Goal: Information Seeking & Learning: Understand process/instructions

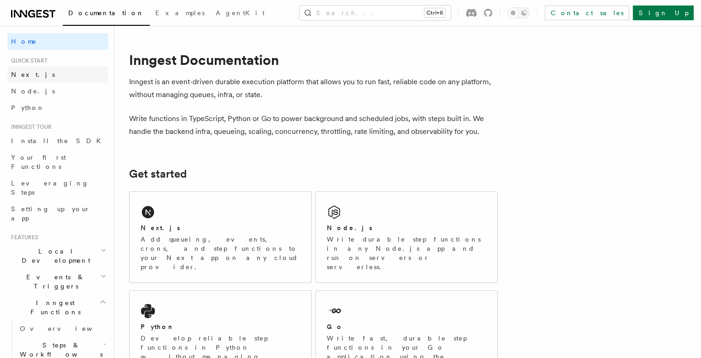
click at [32, 73] on link "Next.js" at bounding box center [57, 74] width 101 height 17
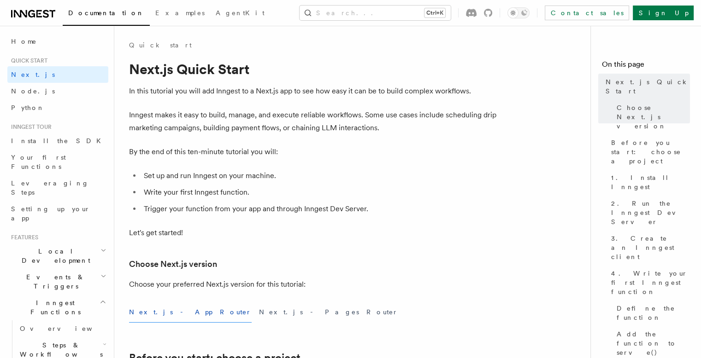
click at [35, 17] on icon at bounding box center [33, 13] width 44 height 11
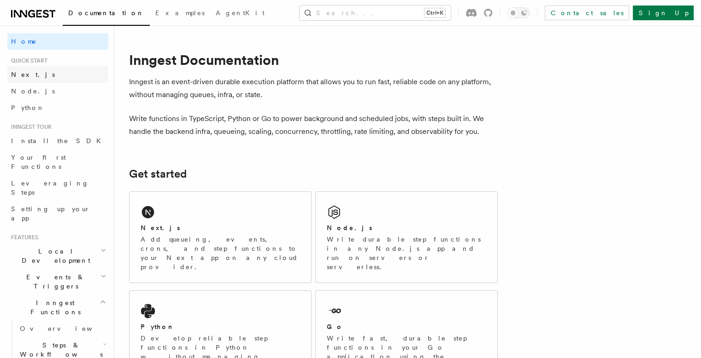
click at [24, 74] on span "Next.js" at bounding box center [33, 74] width 44 height 7
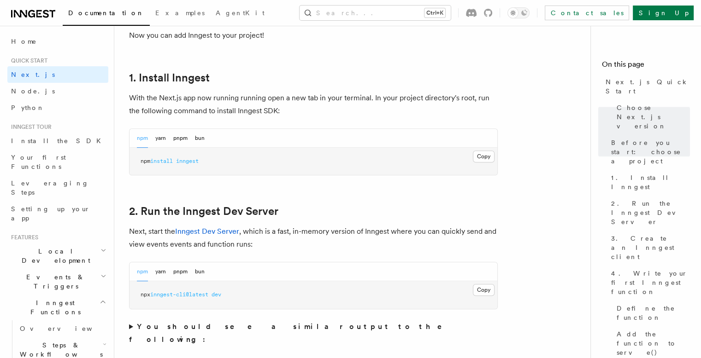
scroll to position [507, 0]
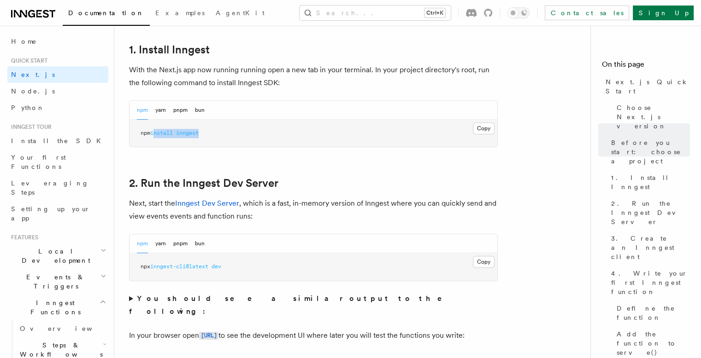
drag, startPoint x: 158, startPoint y: 132, endPoint x: 247, endPoint y: 134, distance: 88.9
click at [245, 133] on pre "npm install inngest" at bounding box center [313, 134] width 368 height 28
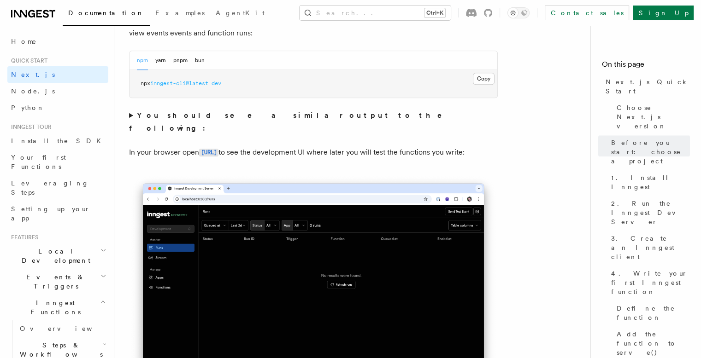
scroll to position [691, 0]
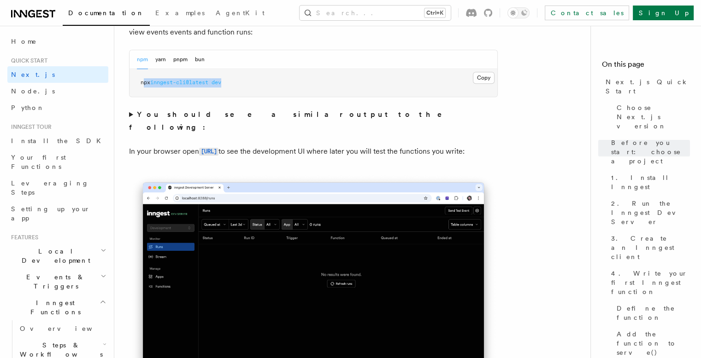
drag, startPoint x: 243, startPoint y: 86, endPoint x: 144, endPoint y: 85, distance: 99.0
click at [144, 85] on pre "npx inngest-cli@latest dev" at bounding box center [313, 83] width 368 height 28
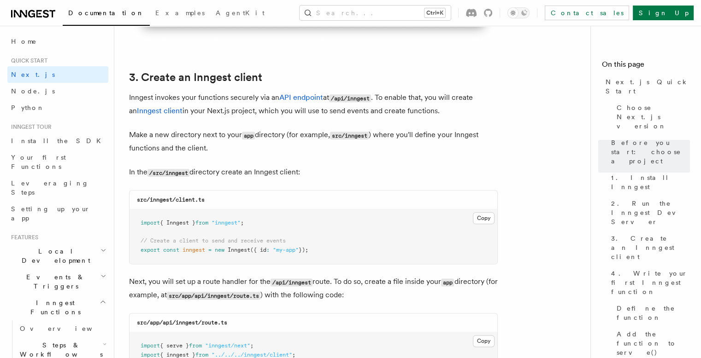
scroll to position [1059, 0]
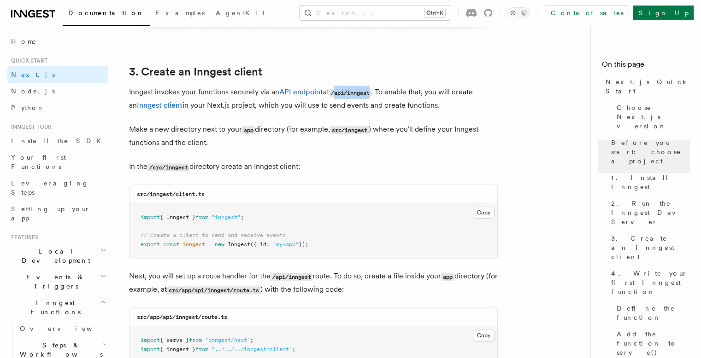
drag, startPoint x: 337, startPoint y: 92, endPoint x: 374, endPoint y: 92, distance: 36.8
click at [371, 92] on code "/api/inngest" at bounding box center [350, 93] width 42 height 8
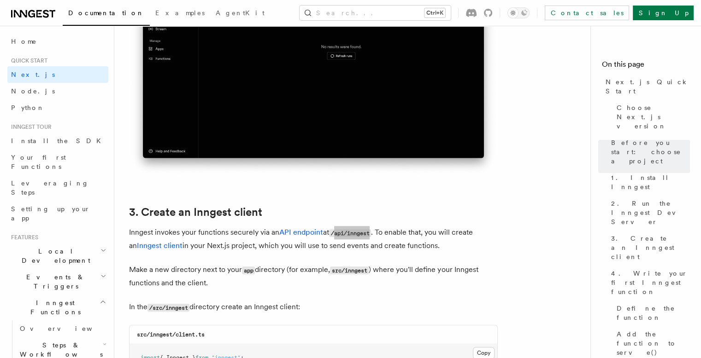
scroll to position [921, 0]
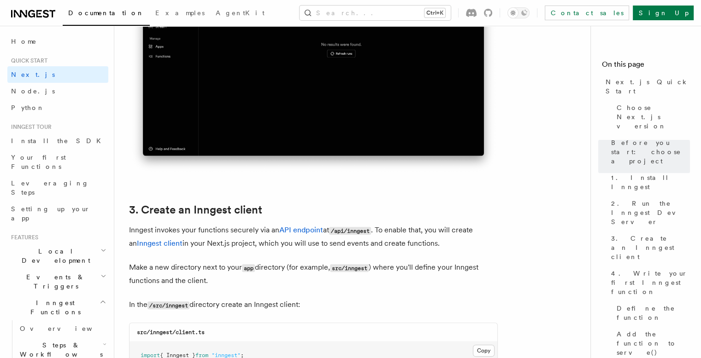
click at [336, 269] on code "src/inngest" at bounding box center [349, 268] width 39 height 8
click at [352, 266] on code "src/inngest" at bounding box center [349, 268] width 39 height 8
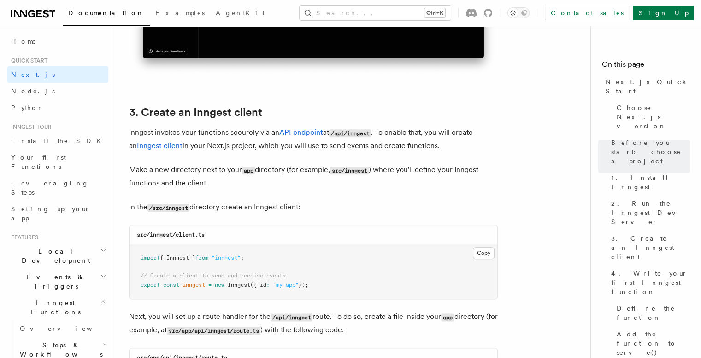
scroll to position [1059, 0]
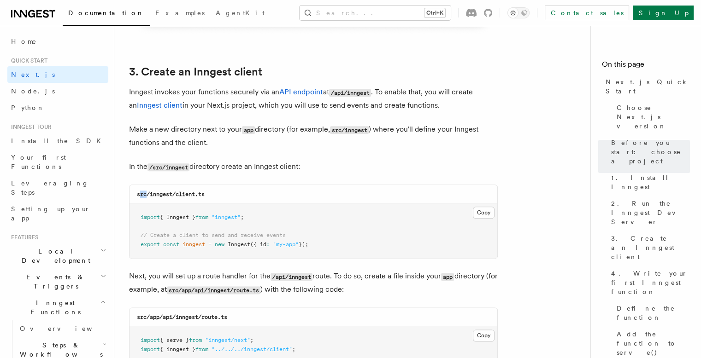
drag, startPoint x: 147, startPoint y: 195, endPoint x: 140, endPoint y: 193, distance: 8.0
click at [140, 193] on code "src/inngest/client.ts" at bounding box center [171, 194] width 68 height 6
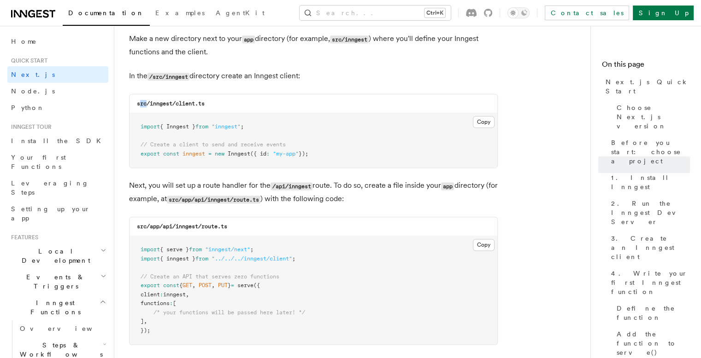
scroll to position [1151, 0]
click at [210, 118] on pre "import { Inngest } from "inngest" ; // Create a client to send and receive even…" at bounding box center [313, 139] width 368 height 54
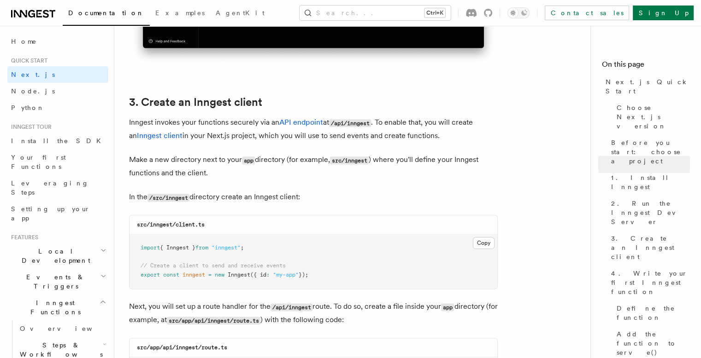
scroll to position [1013, 0]
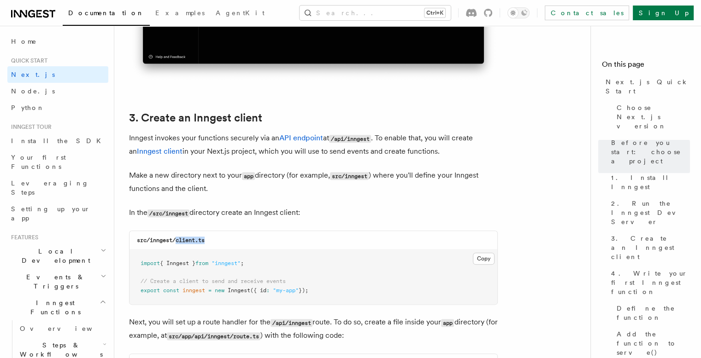
drag, startPoint x: 177, startPoint y: 240, endPoint x: 229, endPoint y: 240, distance: 52.5
click at [229, 240] on div "src/inngest/client.ts" at bounding box center [313, 240] width 368 height 19
click at [242, 239] on div "src/inngest/client.ts" at bounding box center [313, 240] width 368 height 19
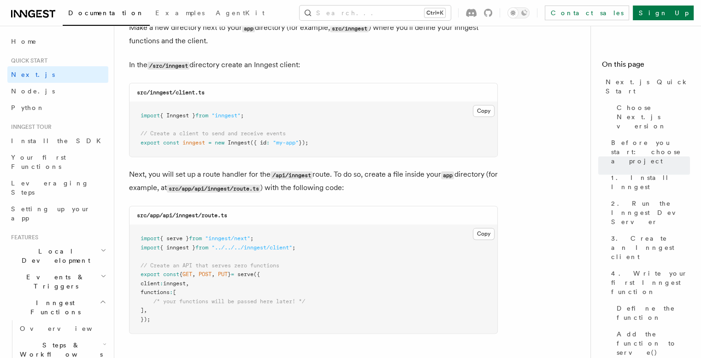
scroll to position [1197, 0]
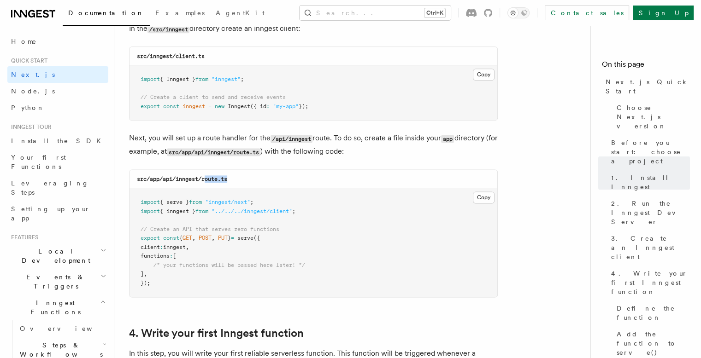
drag, startPoint x: 206, startPoint y: 179, endPoint x: 245, endPoint y: 180, distance: 38.7
click at [245, 180] on div "src/app/api/inngest/route.ts" at bounding box center [313, 179] width 368 height 19
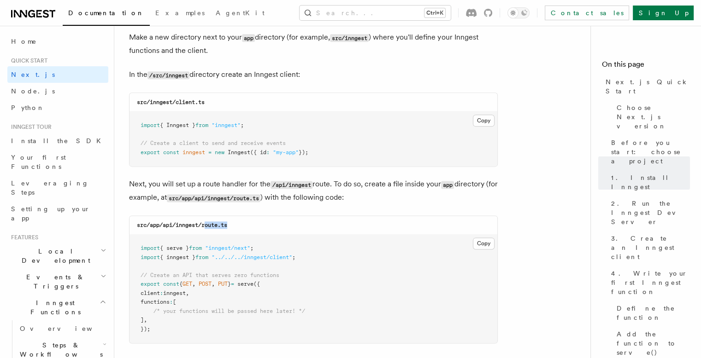
scroll to position [1151, 0]
drag, startPoint x: 150, startPoint y: 102, endPoint x: 173, endPoint y: 100, distance: 23.6
click at [173, 100] on code "src/inngest/client.ts" at bounding box center [171, 102] width 68 height 6
drag, startPoint x: 177, startPoint y: 104, endPoint x: 250, endPoint y: 104, distance: 72.8
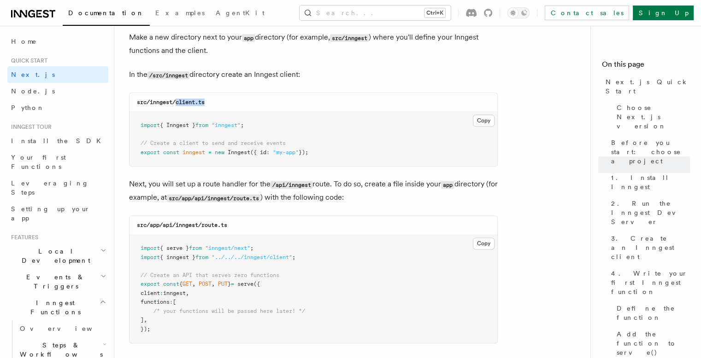
click at [250, 104] on div "src/inngest/client.ts" at bounding box center [313, 102] width 368 height 19
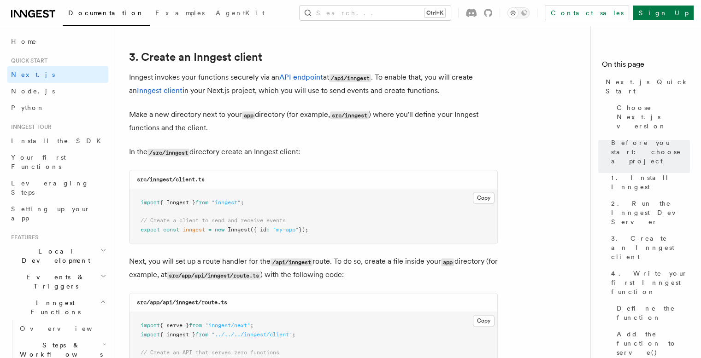
scroll to position [1197, 0]
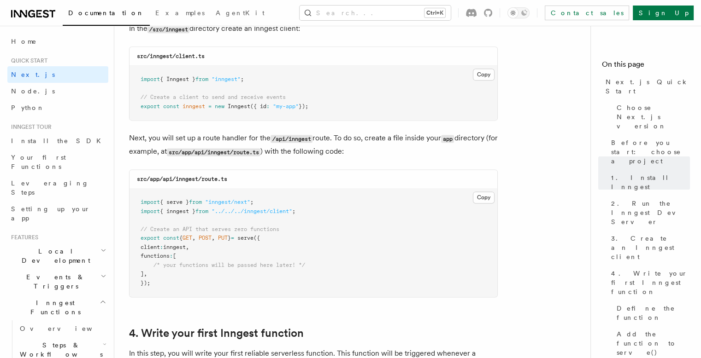
drag, startPoint x: 292, startPoint y: 108, endPoint x: 354, endPoint y: 111, distance: 61.8
click at [354, 111] on pre "import { Inngest } from "inngest" ; // Create a client to send and receive even…" at bounding box center [313, 93] width 368 height 54
drag, startPoint x: 288, startPoint y: 106, endPoint x: 314, endPoint y: 105, distance: 26.3
click at [308, 105] on span "export const inngest = new Inngest ({ id : "my-app" });" at bounding box center [224, 106] width 168 height 6
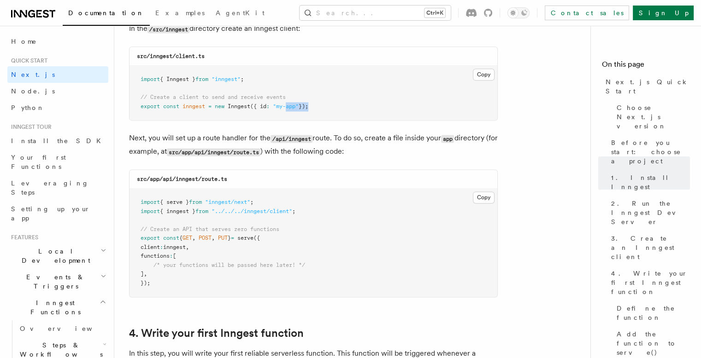
click at [308, 105] on span "});" at bounding box center [303, 106] width 10 height 6
drag, startPoint x: 256, startPoint y: 239, endPoint x: 269, endPoint y: 235, distance: 13.0
click at [253, 235] on span "serve" at bounding box center [245, 238] width 16 height 6
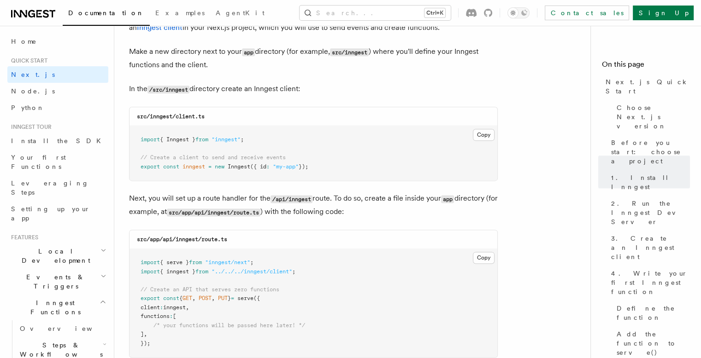
scroll to position [921, 0]
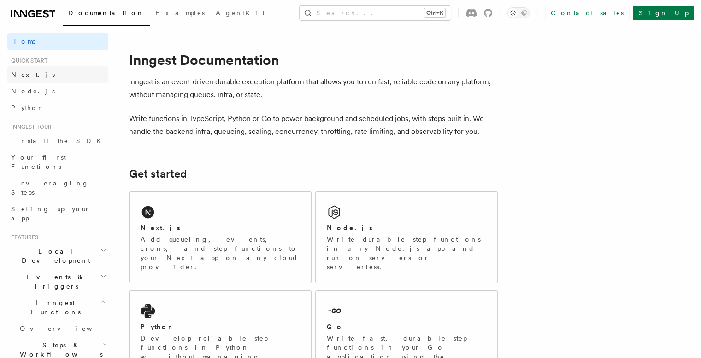
click at [52, 73] on link "Next.js" at bounding box center [57, 74] width 101 height 17
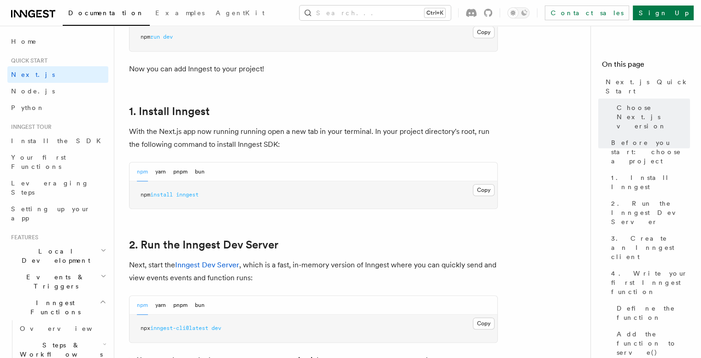
scroll to position [461, 0]
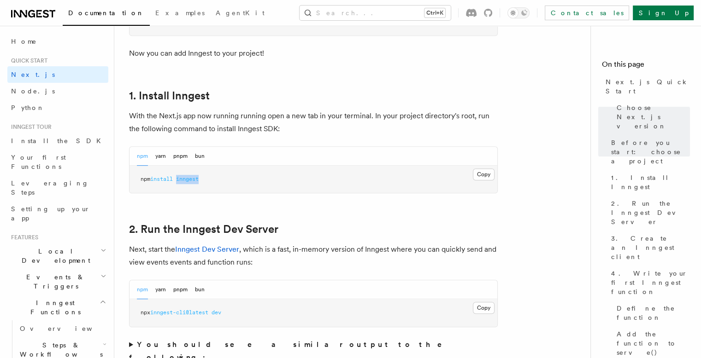
drag, startPoint x: 180, startPoint y: 179, endPoint x: 219, endPoint y: 177, distance: 39.2
click at [219, 177] on pre "npm install inngest" at bounding box center [313, 180] width 368 height 28
click at [487, 175] on button "Copy Copied" at bounding box center [484, 175] width 22 height 12
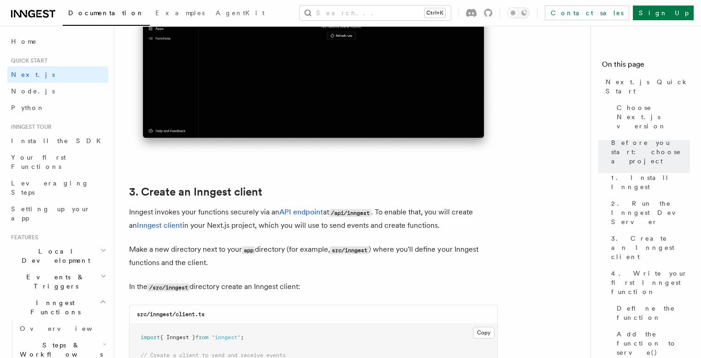
scroll to position [1013, 0]
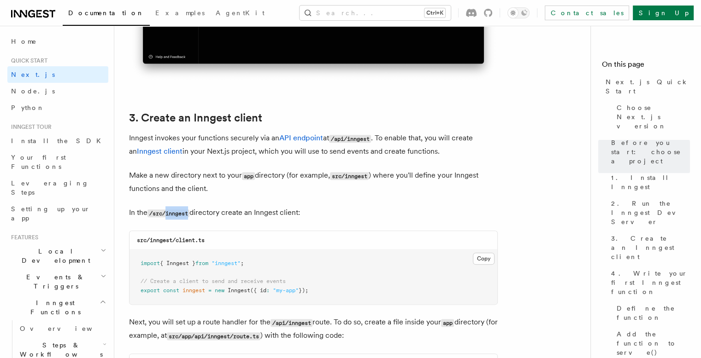
drag, startPoint x: 169, startPoint y: 214, endPoint x: 190, endPoint y: 212, distance: 21.3
click at [189, 212] on code "/src/inngest" at bounding box center [168, 214] width 42 height 8
drag, startPoint x: 177, startPoint y: 242, endPoint x: 211, endPoint y: 241, distance: 34.1
click at [211, 241] on div "src/inngest/client.ts" at bounding box center [313, 240] width 368 height 19
drag, startPoint x: 168, startPoint y: 213, endPoint x: 192, endPoint y: 213, distance: 24.4
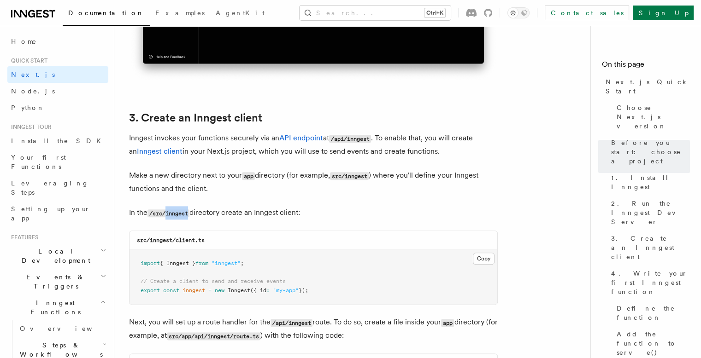
click at [192, 213] on p "In the /src/inngest directory create an Inngest client:" at bounding box center [313, 212] width 368 height 13
copy code "inngest"
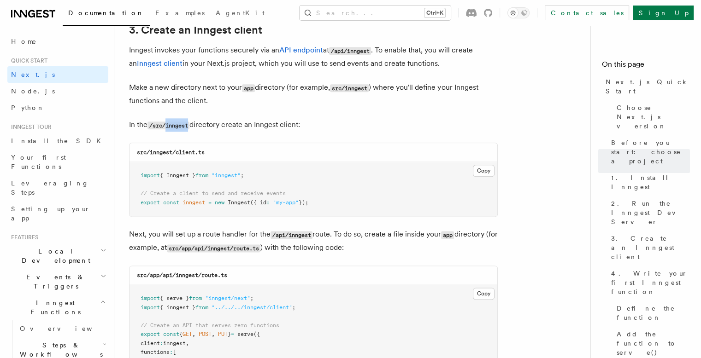
scroll to position [1105, 0]
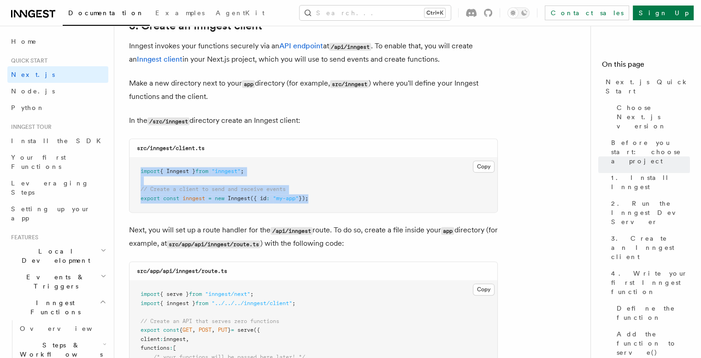
drag, startPoint x: 138, startPoint y: 173, endPoint x: 314, endPoint y: 204, distance: 179.1
click at [314, 204] on pre "import { Inngest } from "inngest" ; // Create a client to send and receive even…" at bounding box center [313, 185] width 368 height 54
click at [483, 170] on button "Copy Copied" at bounding box center [484, 167] width 22 height 12
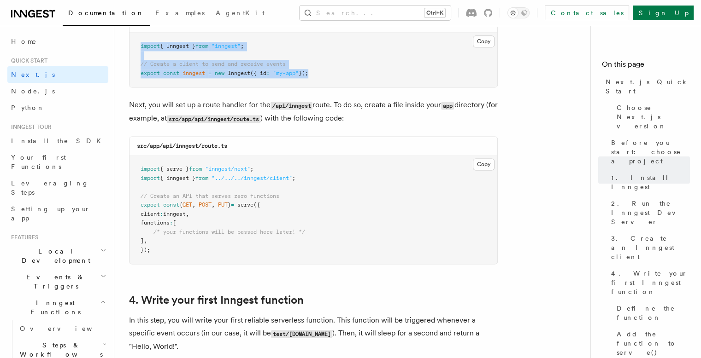
scroll to position [1244, 0]
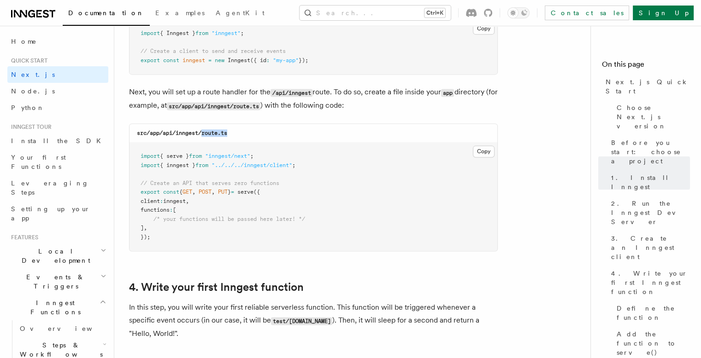
drag, startPoint x: 203, startPoint y: 134, endPoint x: 239, endPoint y: 133, distance: 36.8
click at [239, 133] on div "src/app/api/inngest/route.ts" at bounding box center [313, 133] width 368 height 19
drag, startPoint x: 163, startPoint y: 134, endPoint x: 173, endPoint y: 135, distance: 10.1
click at [173, 135] on code "src/app/api/inngest/route.ts" at bounding box center [182, 133] width 90 height 6
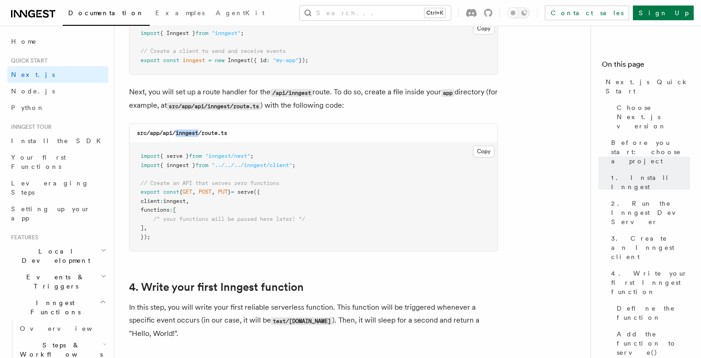
drag, startPoint x: 176, startPoint y: 133, endPoint x: 199, endPoint y: 133, distance: 22.6
click at [199, 133] on code "src/app/api/inngest/route.ts" at bounding box center [182, 133] width 90 height 6
copy code "inngest"
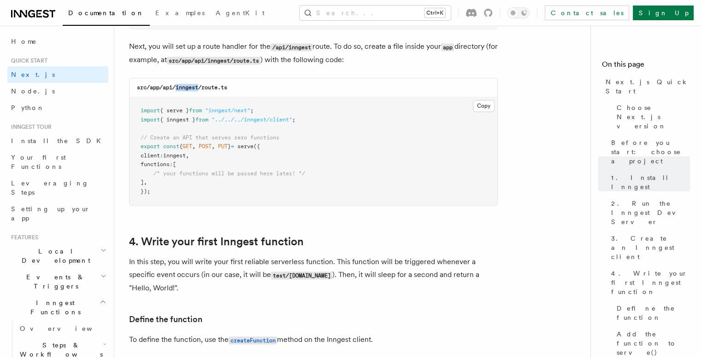
scroll to position [1290, 0]
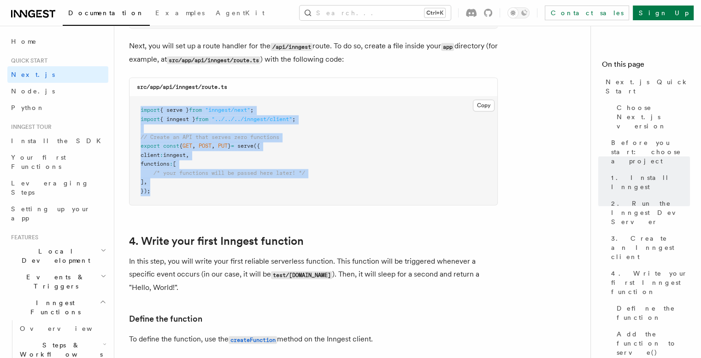
drag, startPoint x: 140, startPoint y: 112, endPoint x: 161, endPoint y: 199, distance: 89.5
click at [161, 199] on pre "import { serve } from "inngest/next" ; import { inngest } from "../../../innges…" at bounding box center [313, 151] width 368 height 108
drag, startPoint x: 161, startPoint y: 199, endPoint x: 223, endPoint y: 179, distance: 65.4
click at [161, 199] on pre "import { serve } from "inngest/next" ; import { inngest } from "../../../innges…" at bounding box center [313, 151] width 368 height 108
click at [483, 108] on button "Copy Copied" at bounding box center [484, 105] width 22 height 12
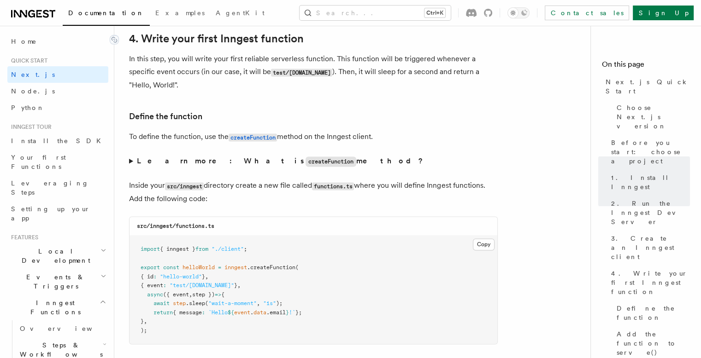
scroll to position [1520, 0]
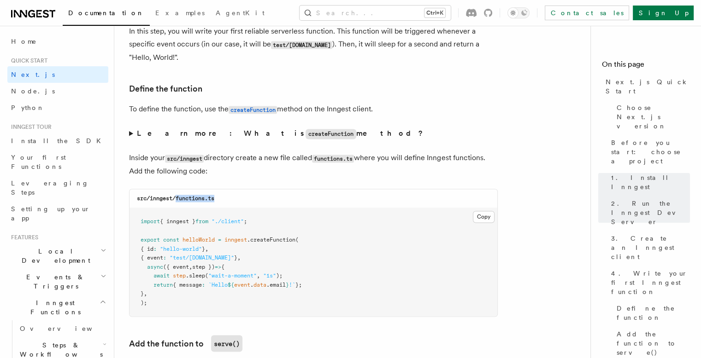
drag, startPoint x: 177, startPoint y: 200, endPoint x: 230, endPoint y: 199, distance: 53.0
click at [230, 199] on div "src/inngest/functions.ts" at bounding box center [313, 198] width 368 height 19
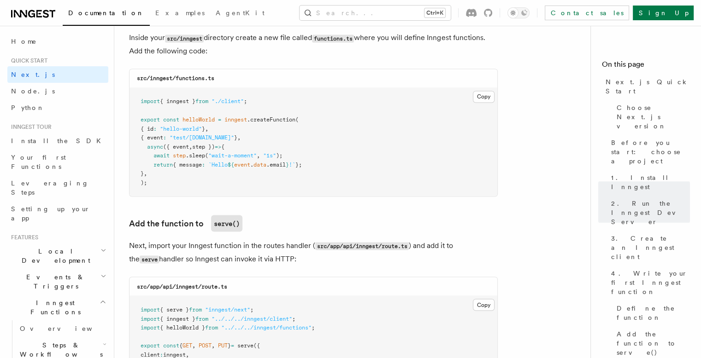
scroll to position [1658, 0]
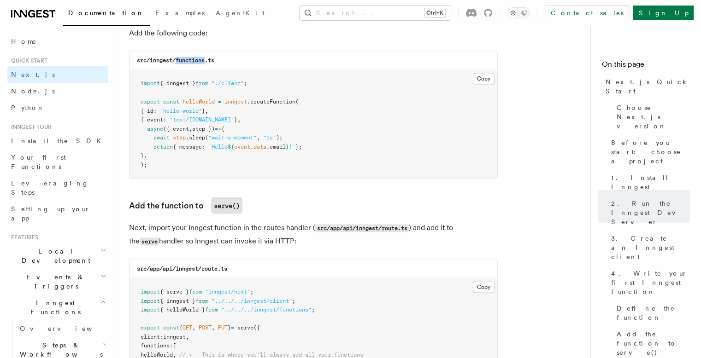
drag, startPoint x: 177, startPoint y: 62, endPoint x: 205, endPoint y: 61, distance: 28.6
click at [205, 61] on code "src/inngest/functions.ts" at bounding box center [175, 60] width 77 height 6
copy code "functions"
